Goal: Check status: Check status

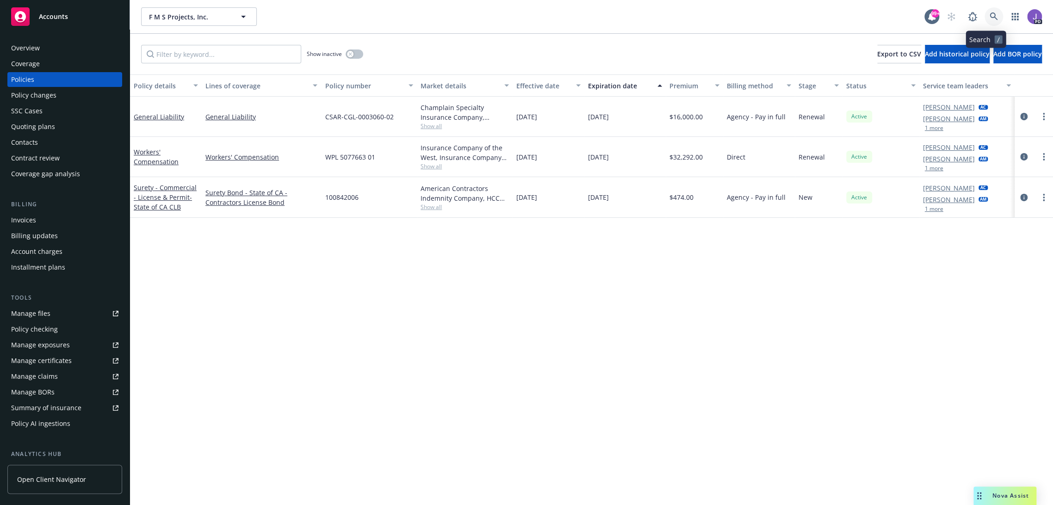
click at [989, 17] on icon at bounding box center [993, 16] width 8 height 8
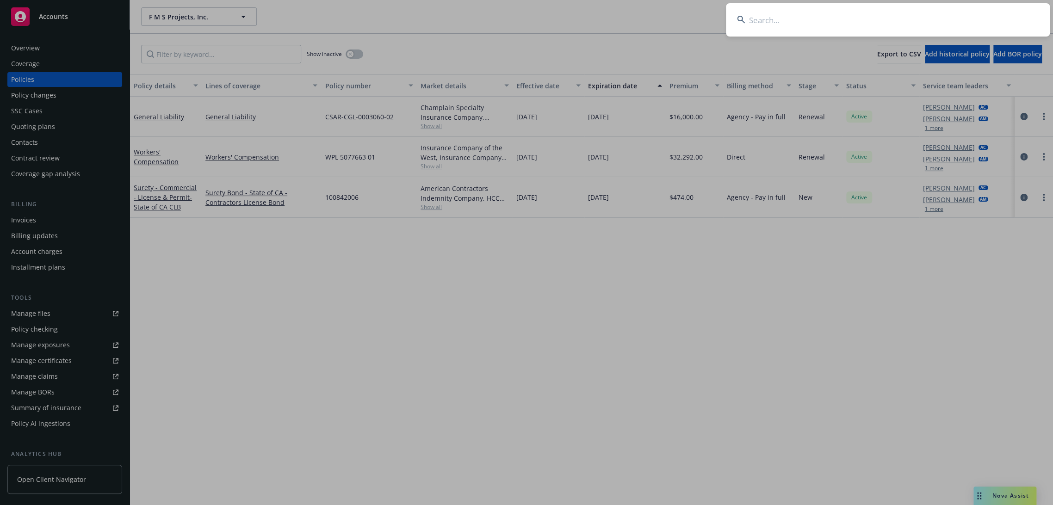
type input "USXTL1089225"
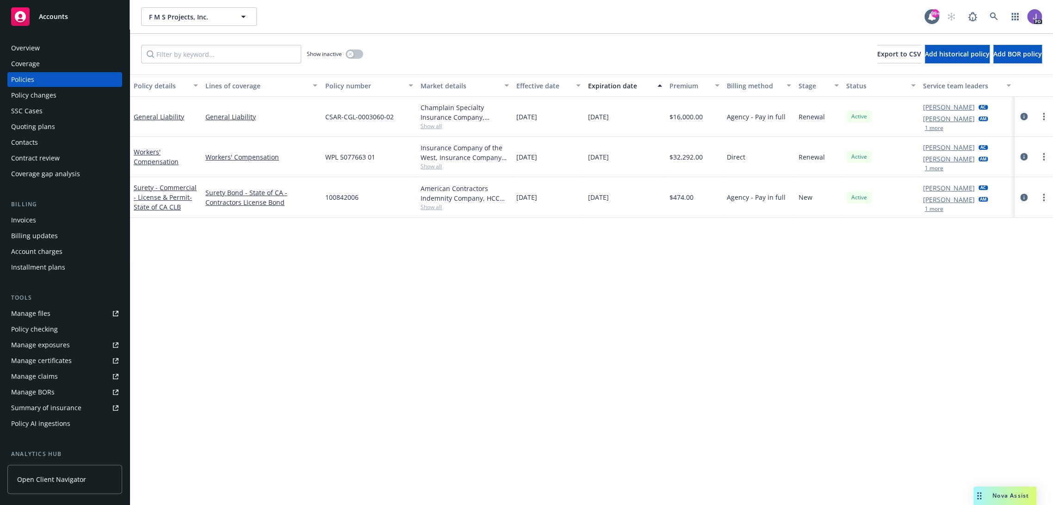
drag, startPoint x: 563, startPoint y: 262, endPoint x: 562, endPoint y: 243, distance: 19.0
